Goal: Check status: Check status

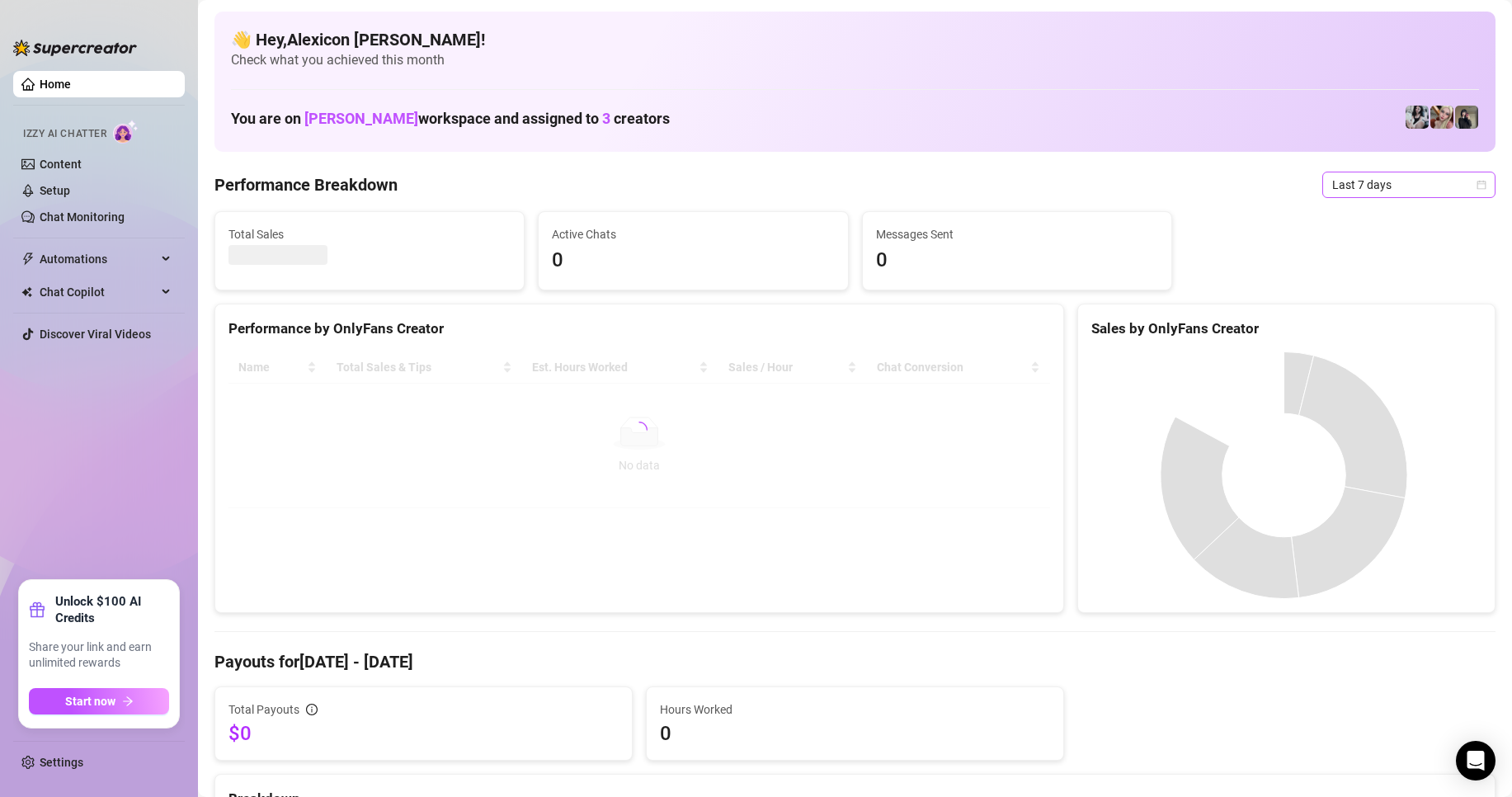
click at [1414, 182] on span "Last 7 days" at bounding box center [1408, 185] width 154 height 25
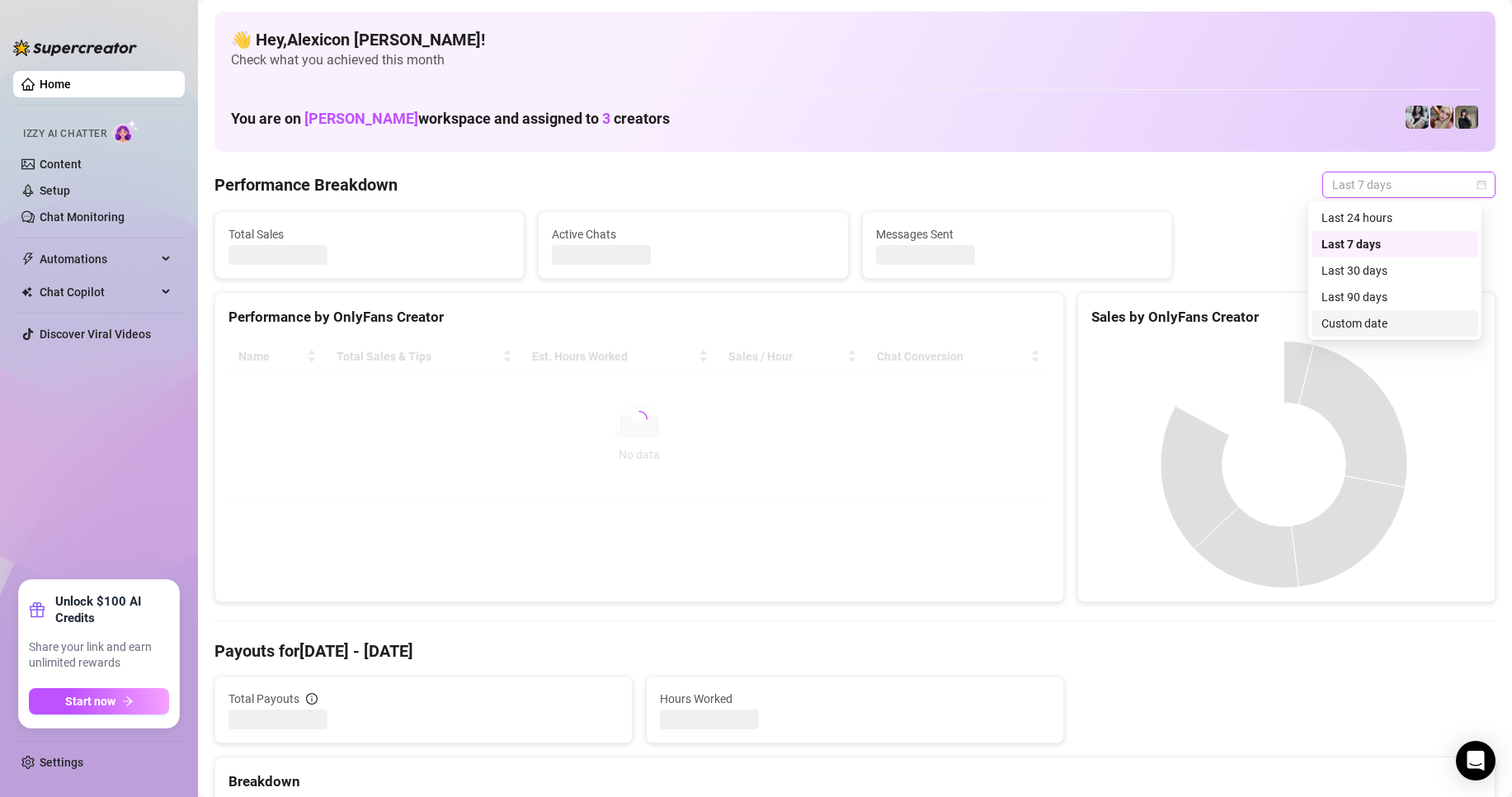
click at [1356, 323] on div "Custom date" at bounding box center [1394, 323] width 147 height 18
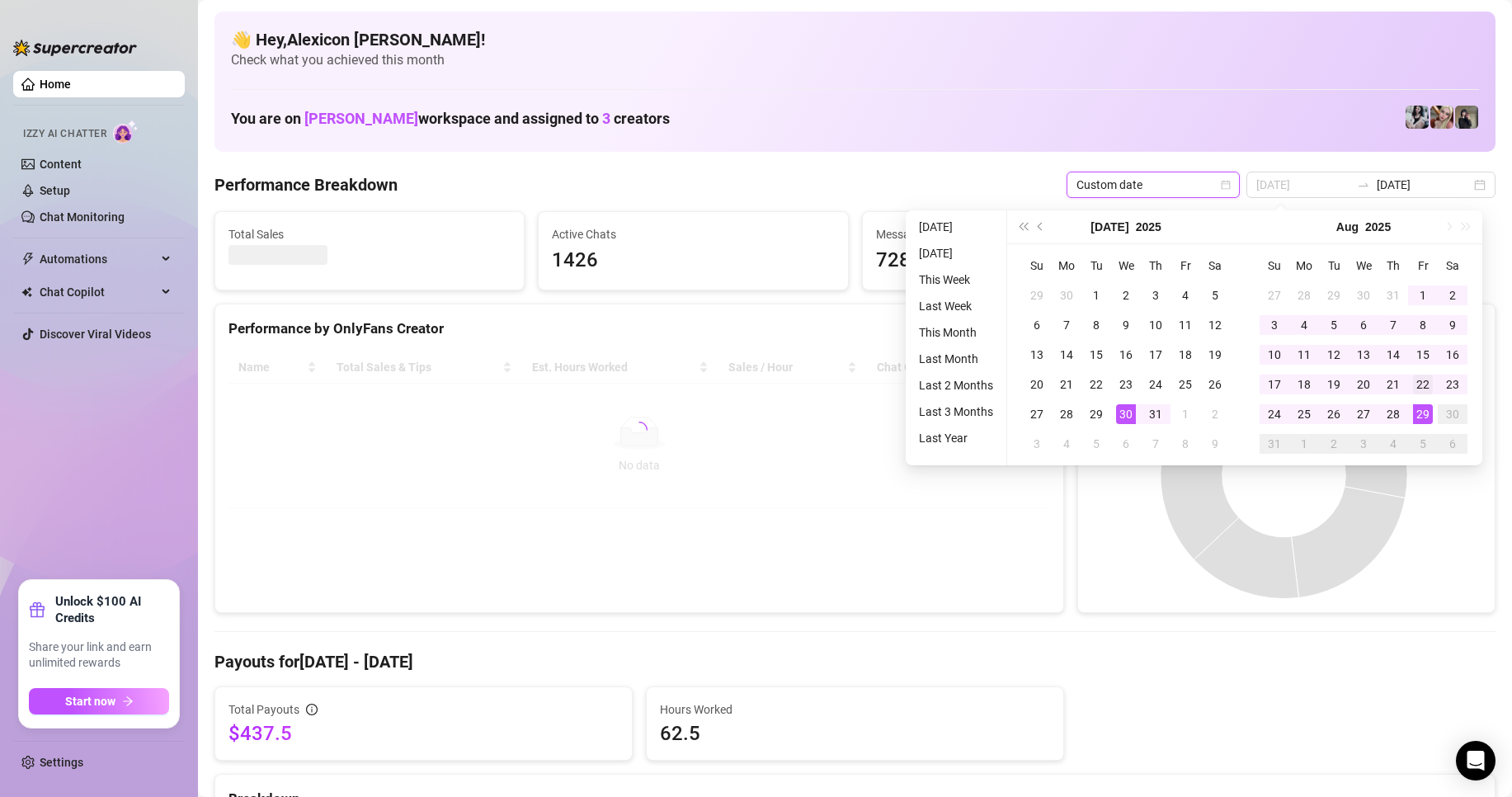
click at [1426, 292] on div "1" at bounding box center [1423, 294] width 20 height 20
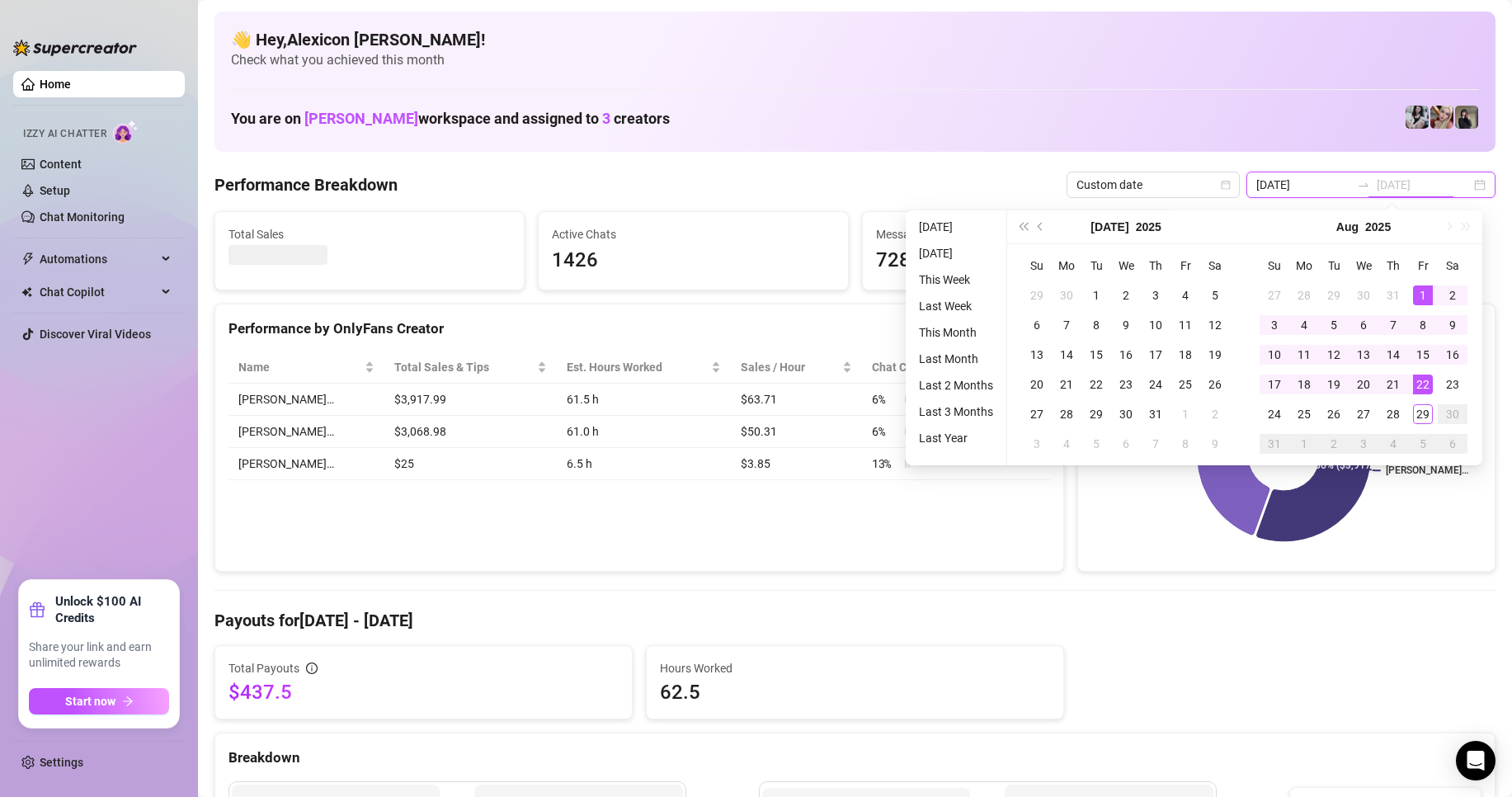
type input "[DATE]"
click at [1427, 289] on div "1" at bounding box center [1423, 294] width 20 height 20
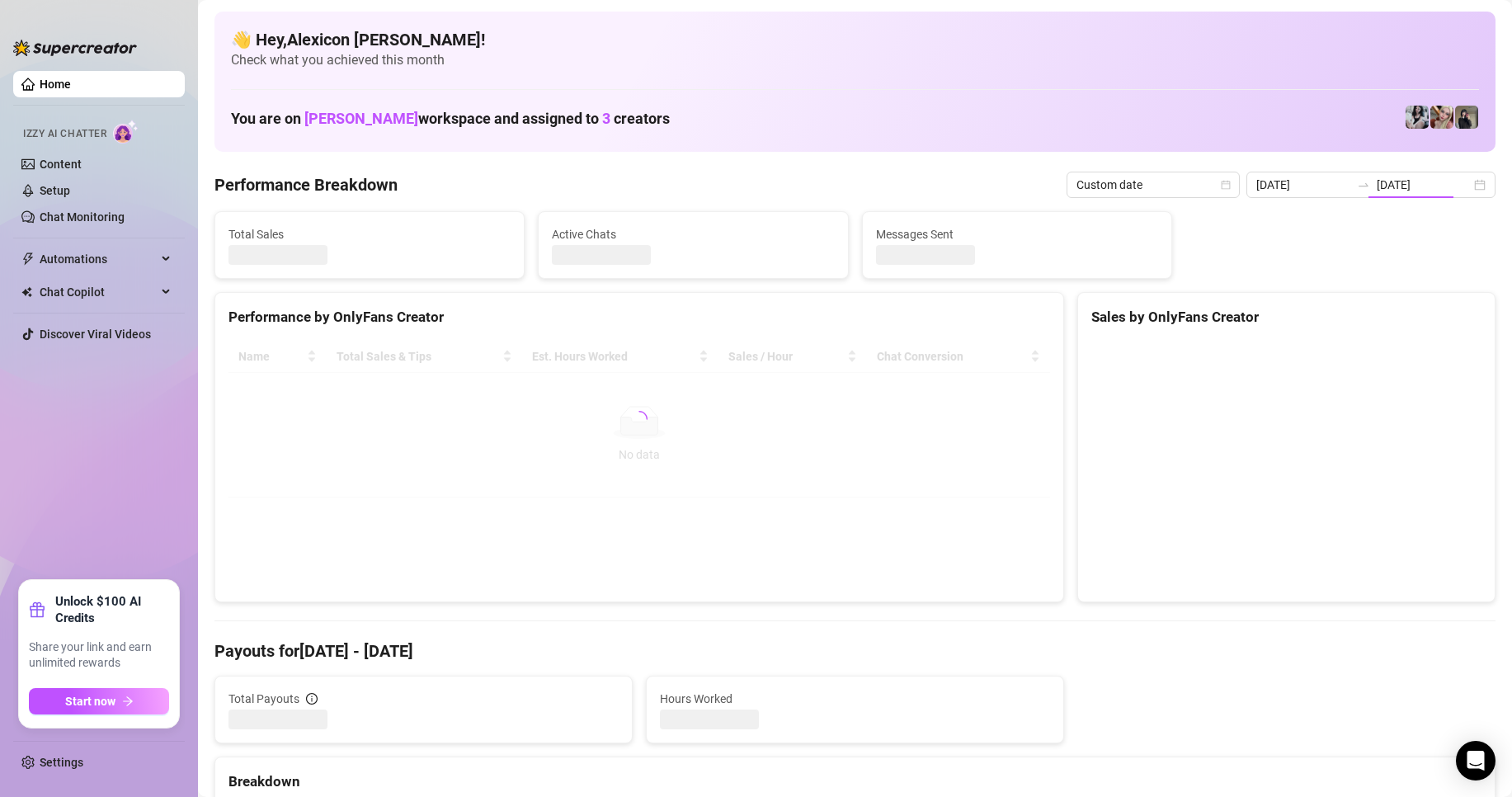
type input "[DATE]"
click at [1383, 181] on input "[DATE]" at bounding box center [1424, 184] width 94 height 18
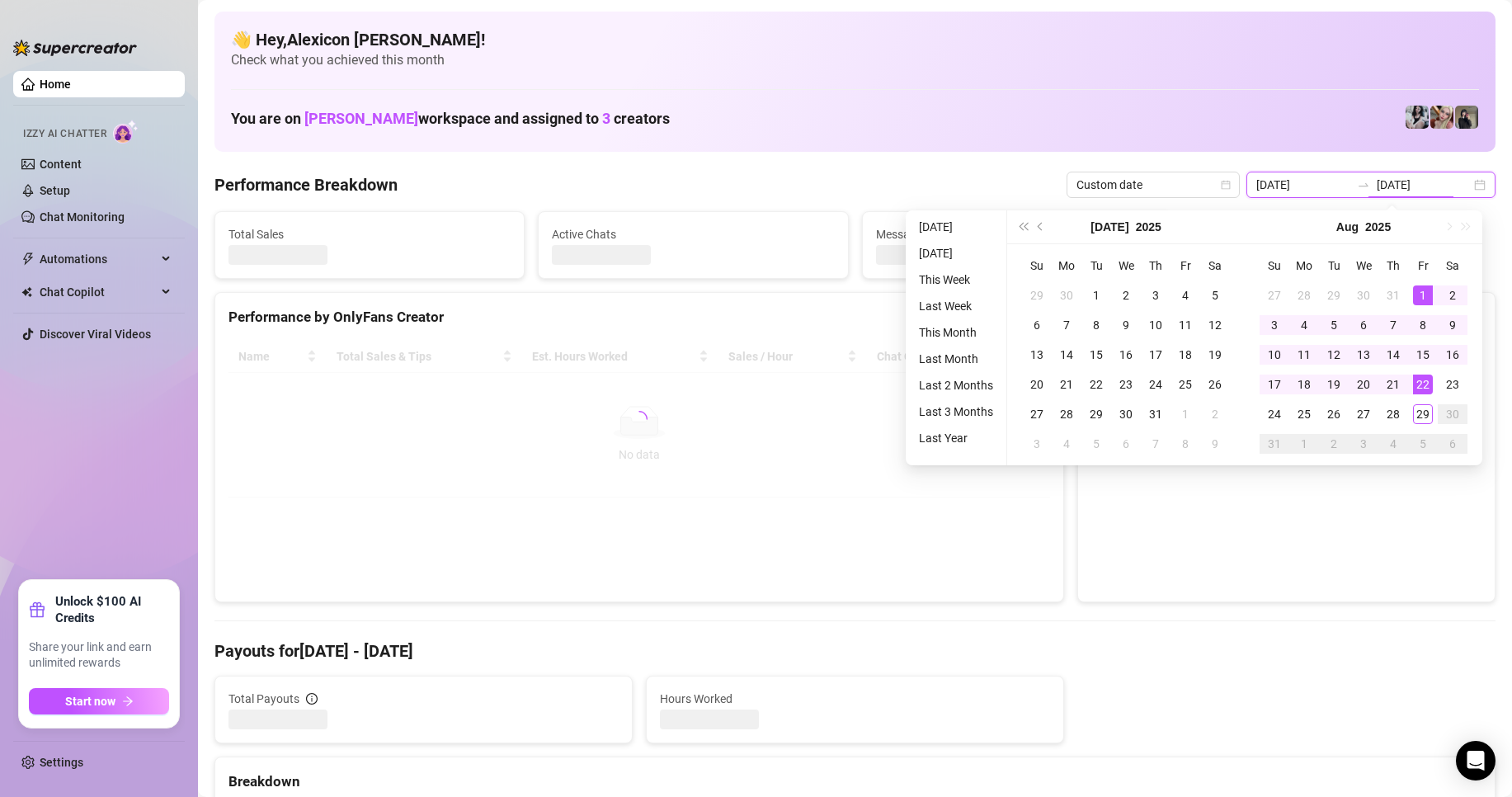
click at [1326, 192] on input "[DATE]" at bounding box center [1303, 184] width 94 height 18
click at [1312, 181] on input "[DATE]" at bounding box center [1303, 184] width 94 height 18
type input "[DATE]"
click at [1428, 290] on div "1" at bounding box center [1423, 294] width 20 height 20
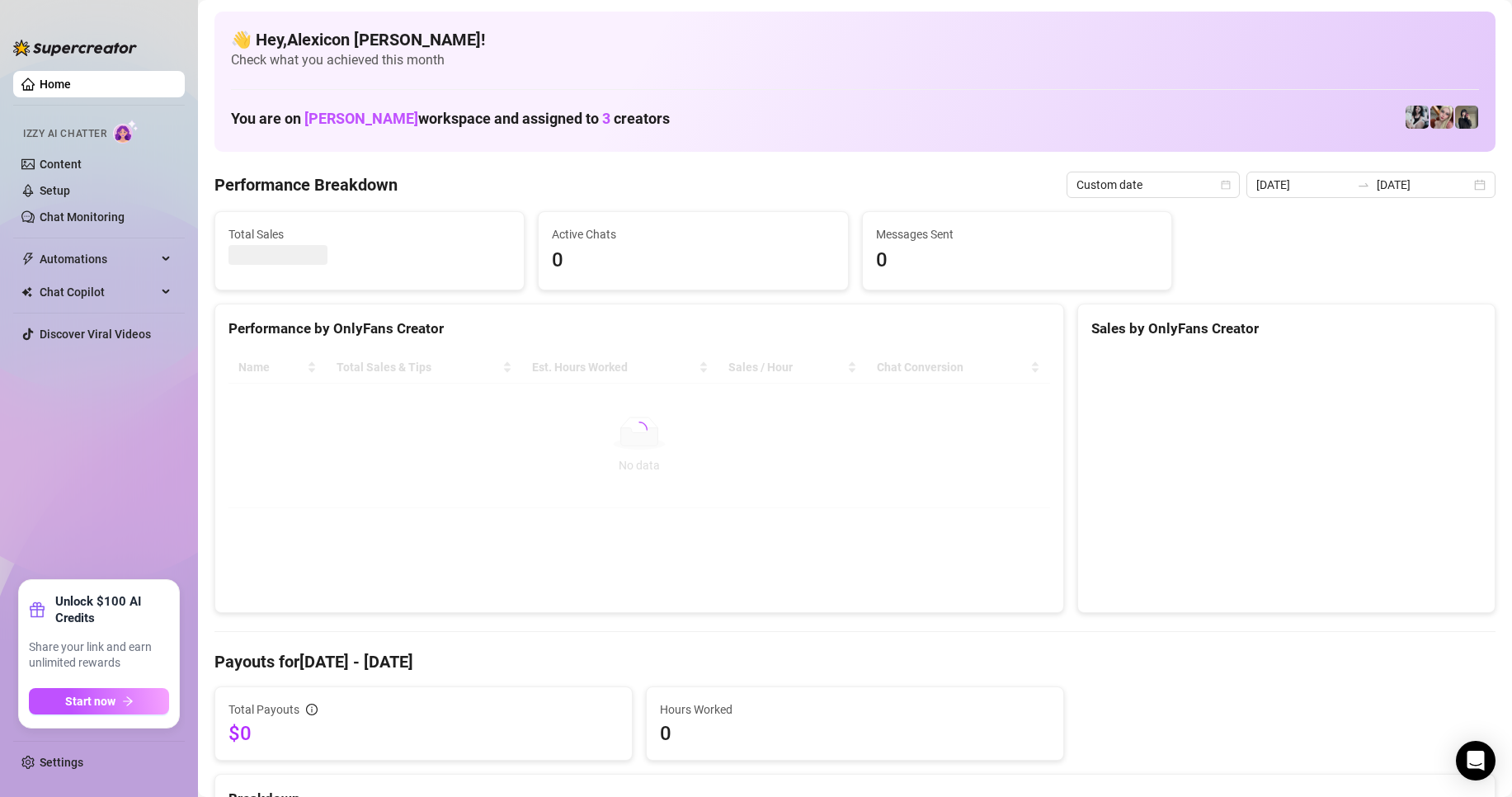
click at [1377, 172] on div "[DATE] [DATE]" at bounding box center [1371, 185] width 249 height 27
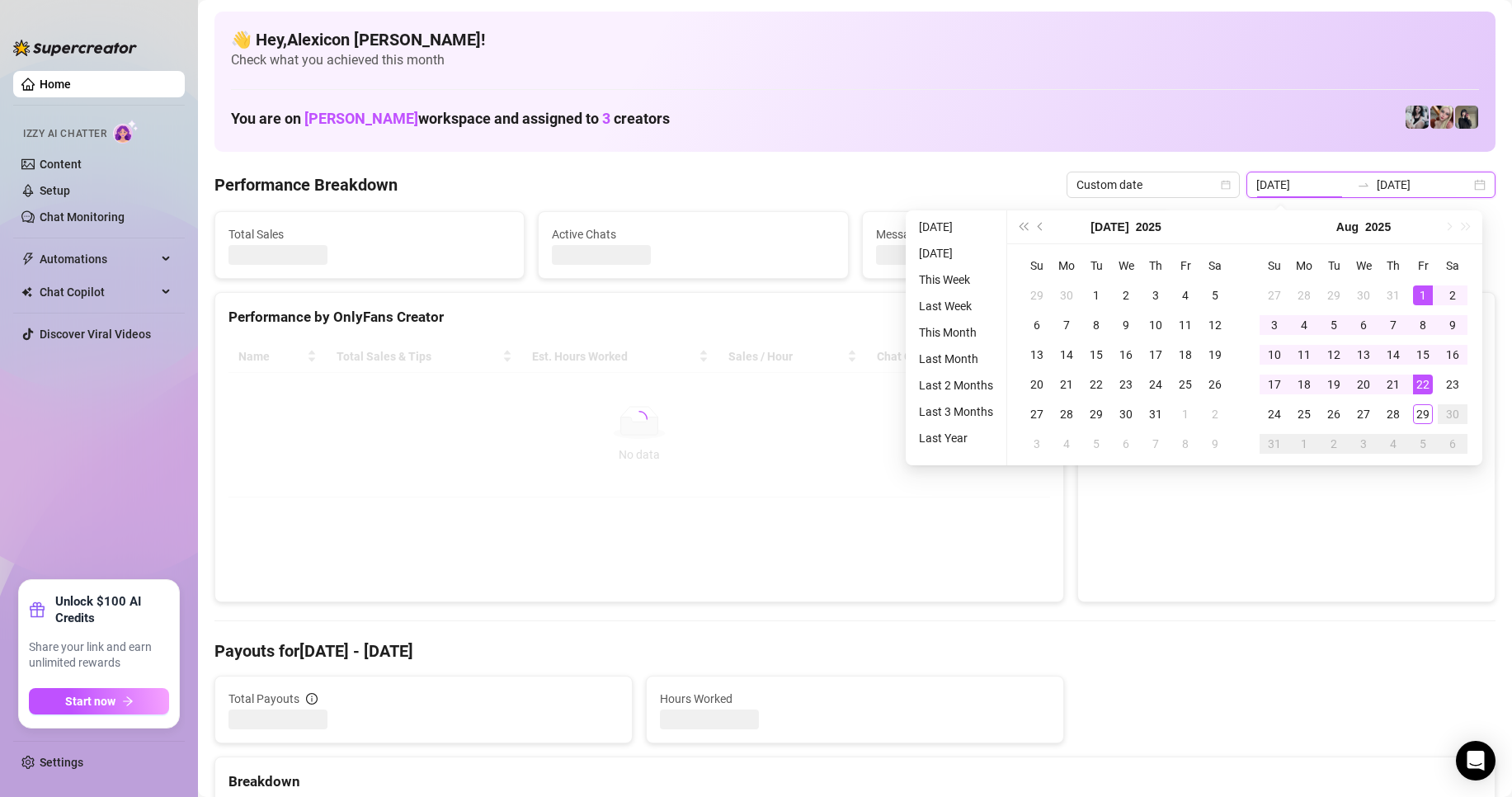
click at [1415, 174] on div "[DATE] [DATE]" at bounding box center [1371, 185] width 249 height 27
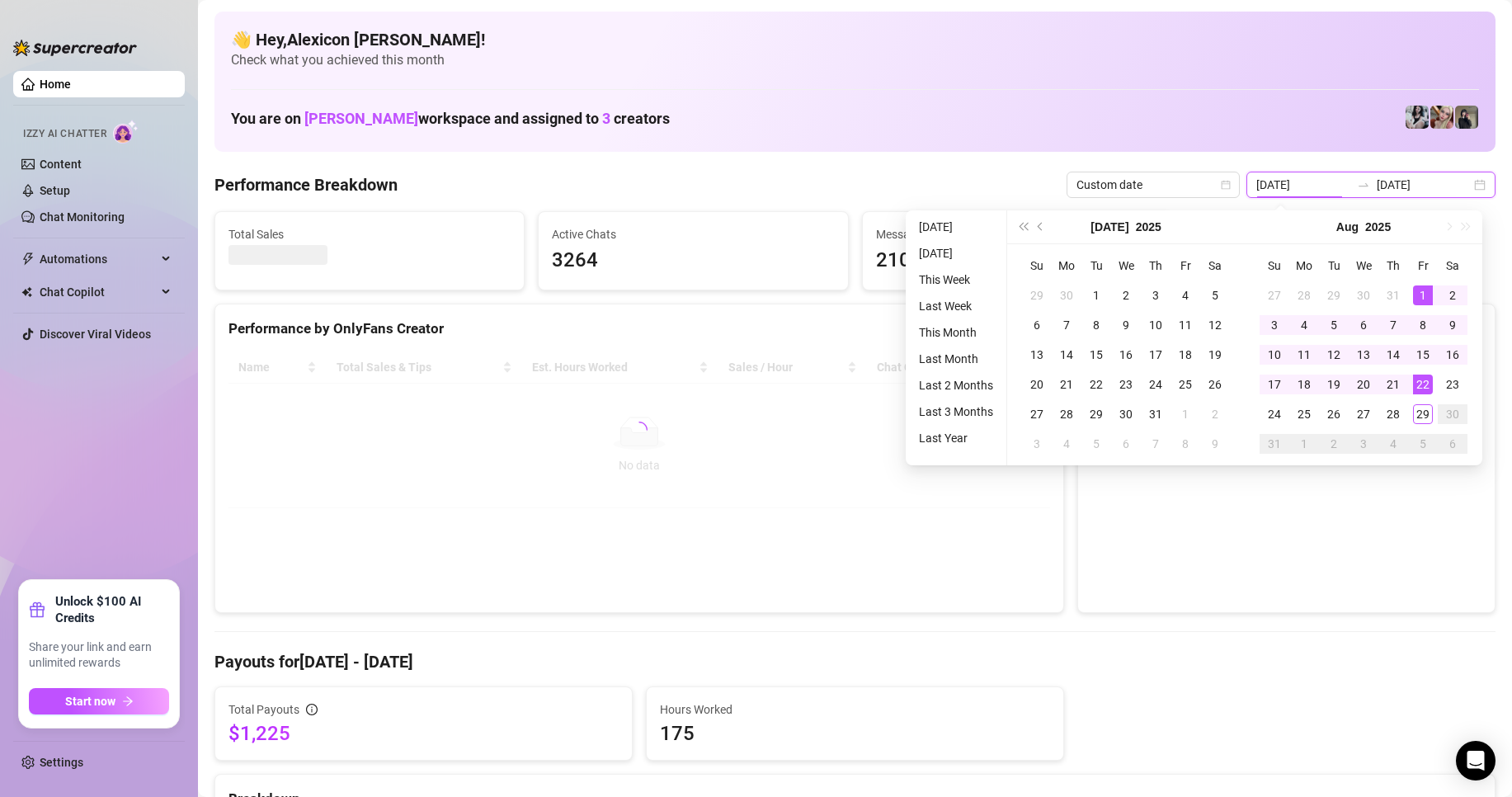
click at [1418, 177] on input "[DATE]" at bounding box center [1424, 184] width 94 height 18
type input "[DATE]"
click at [1420, 402] on td "29" at bounding box center [1423, 413] width 30 height 30
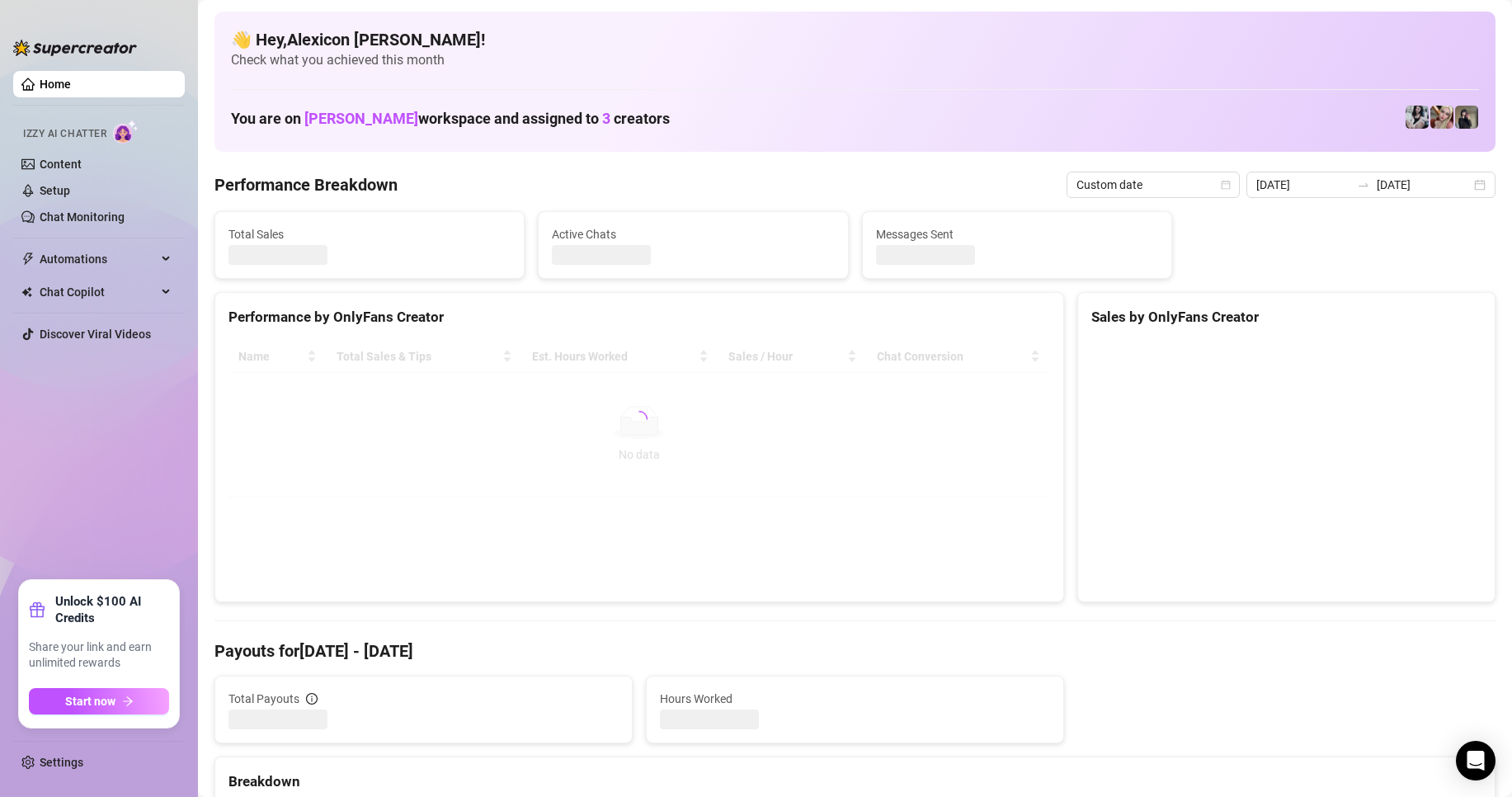
type input "[DATE]"
